Goal: Find specific page/section: Find specific page/section

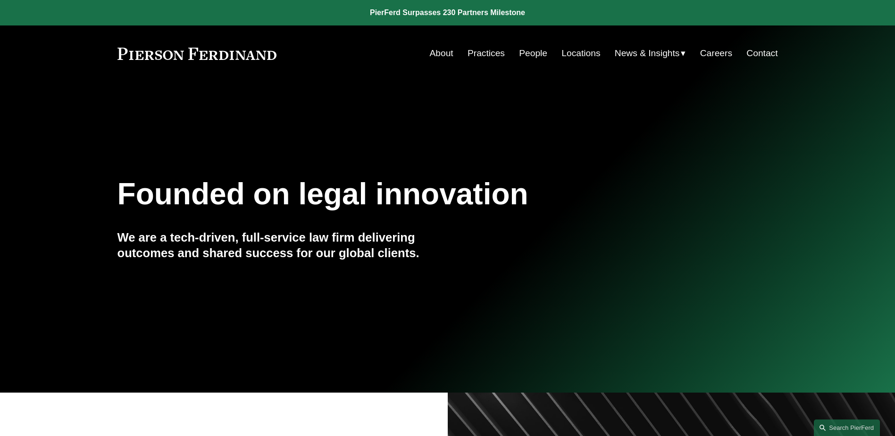
click at [526, 51] on link "People" at bounding box center [533, 53] width 28 height 18
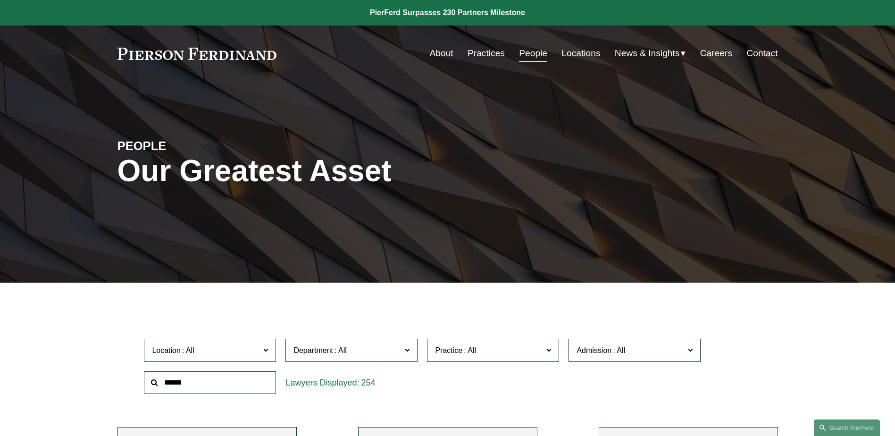
click at [200, 393] on input "text" at bounding box center [210, 382] width 132 height 23
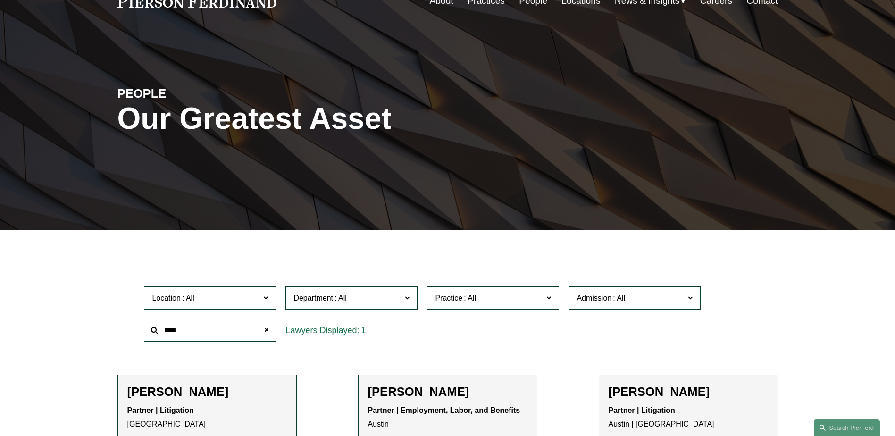
scroll to position [94, 0]
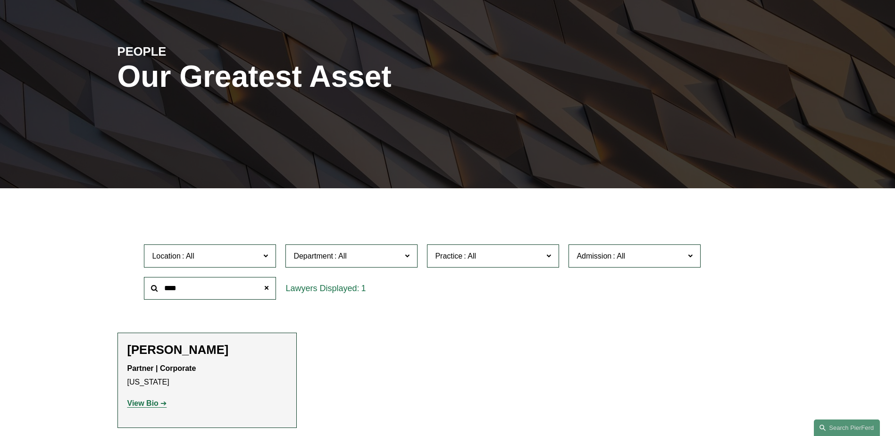
type input "****"
click at [147, 402] on strong "View Bio" at bounding box center [142, 403] width 31 height 8
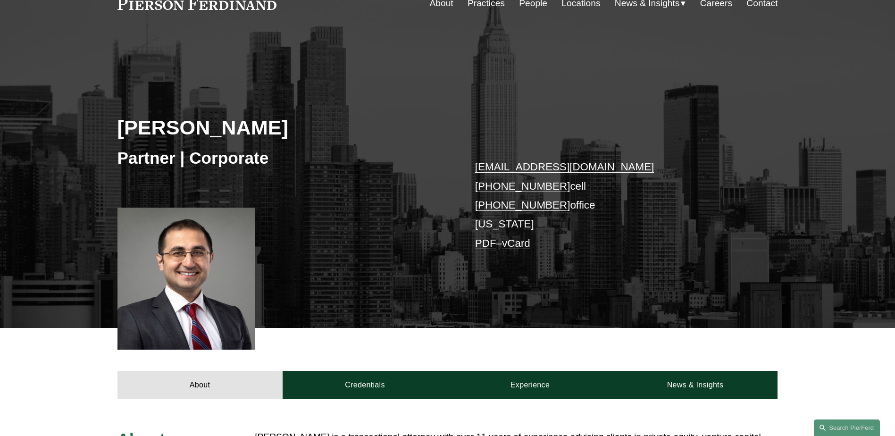
scroll to position [47, 0]
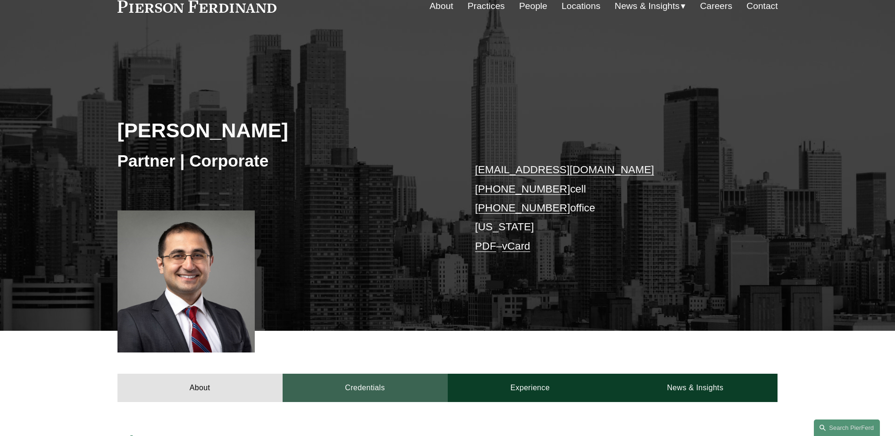
click at [363, 389] on link "Credentials" at bounding box center [365, 388] width 165 height 28
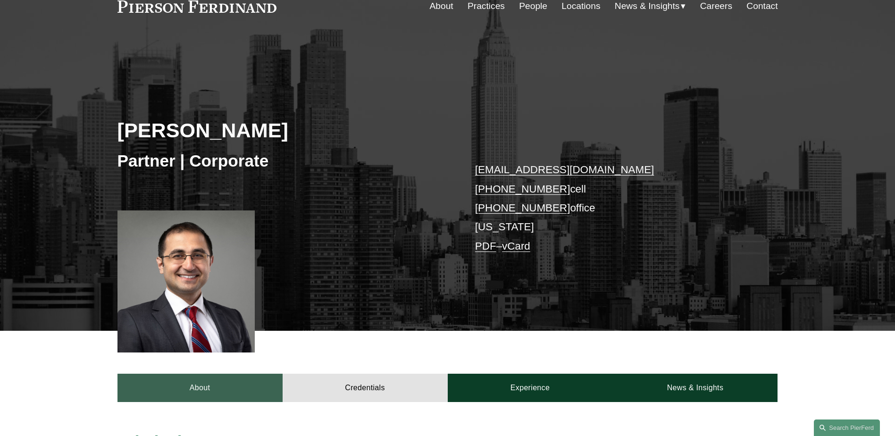
click at [243, 385] on link "About" at bounding box center [199, 388] width 165 height 28
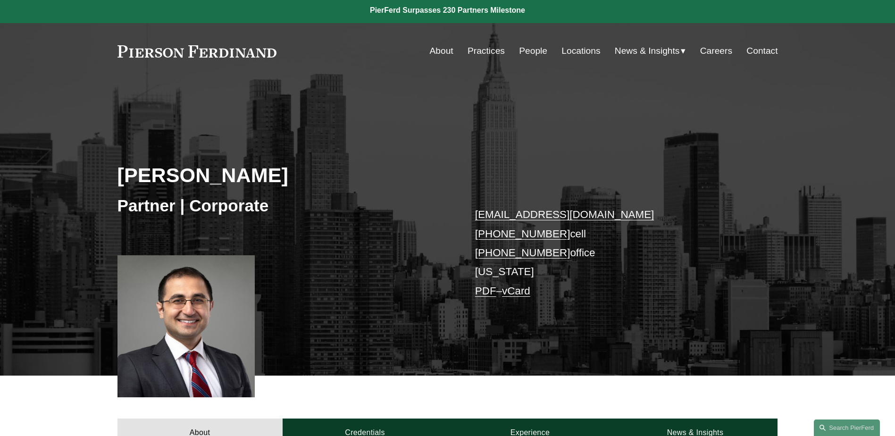
scroll to position [0, 0]
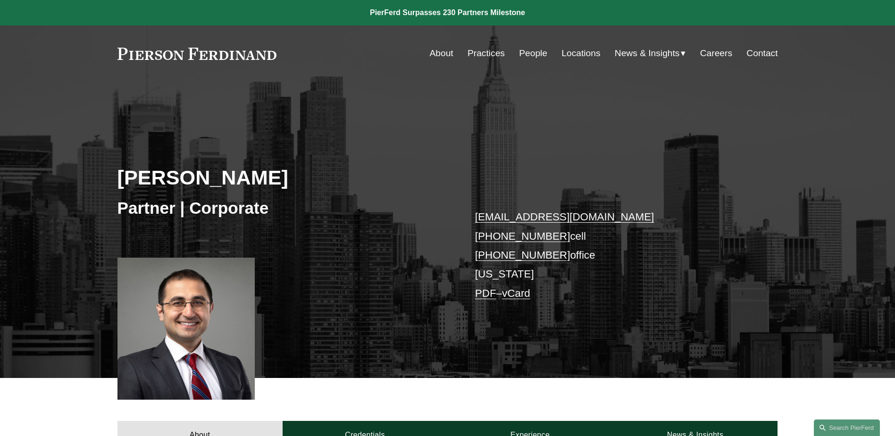
click at [251, 63] on div "Skip to Content About Practices People Locations" at bounding box center [447, 53] width 895 height 56
click at [255, 56] on link at bounding box center [196, 54] width 159 height 12
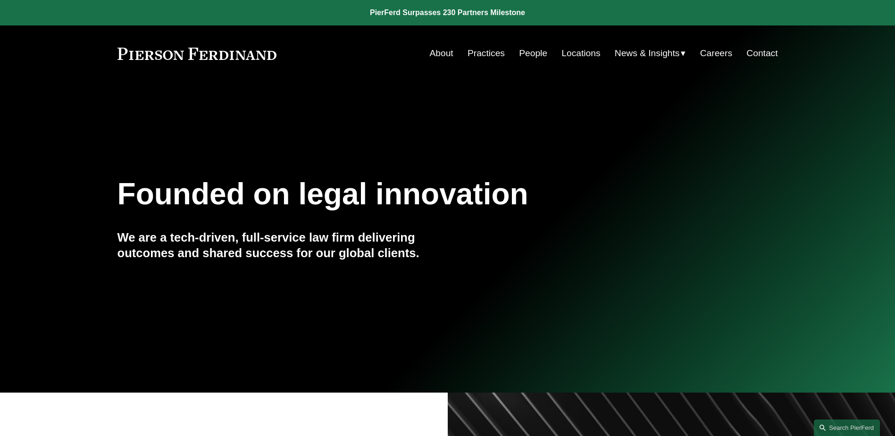
scroll to position [236, 0]
